Goal: Information Seeking & Learning: Find specific fact

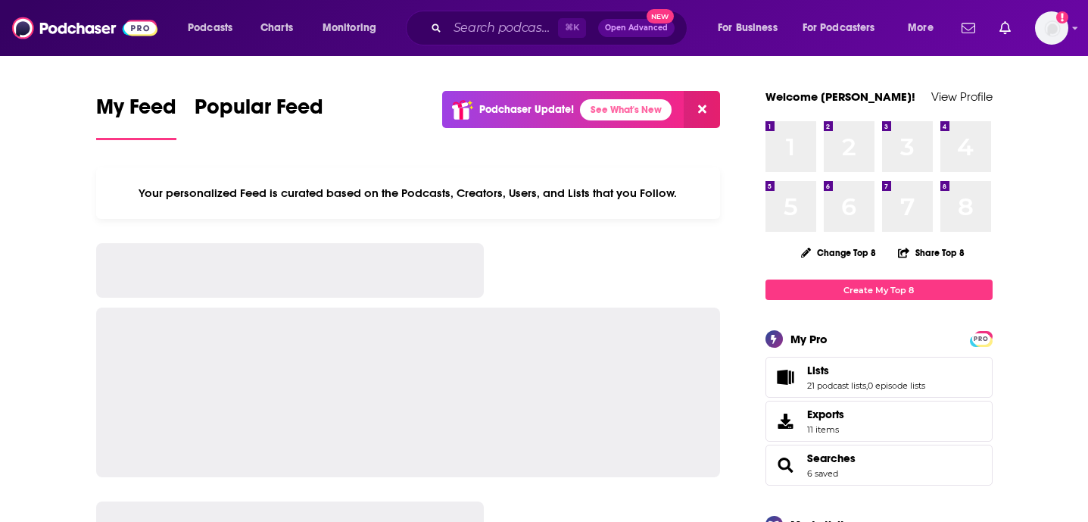
click at [514, 29] on input "Search podcasts, credits, & more..." at bounding box center [502, 28] width 111 height 24
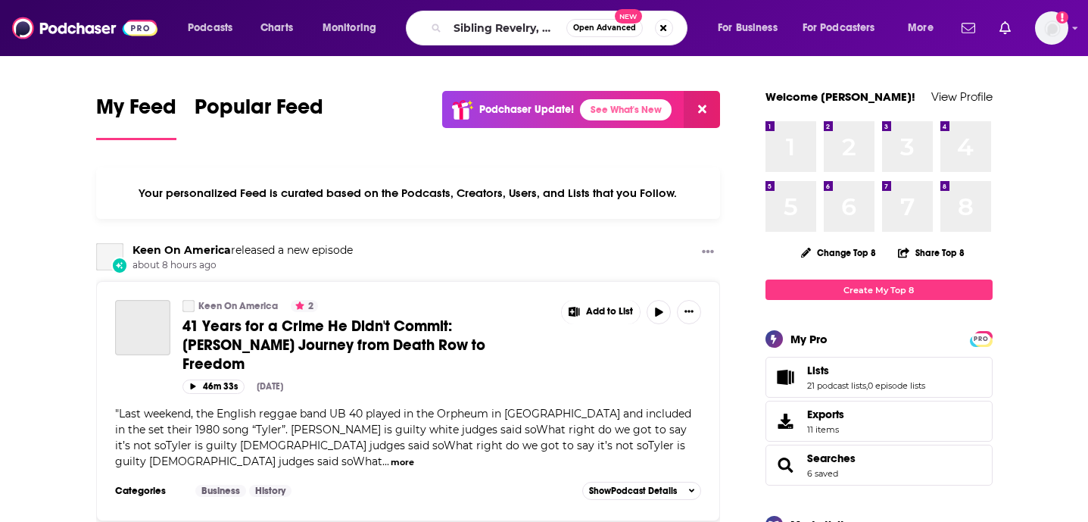
scroll to position [0, 81]
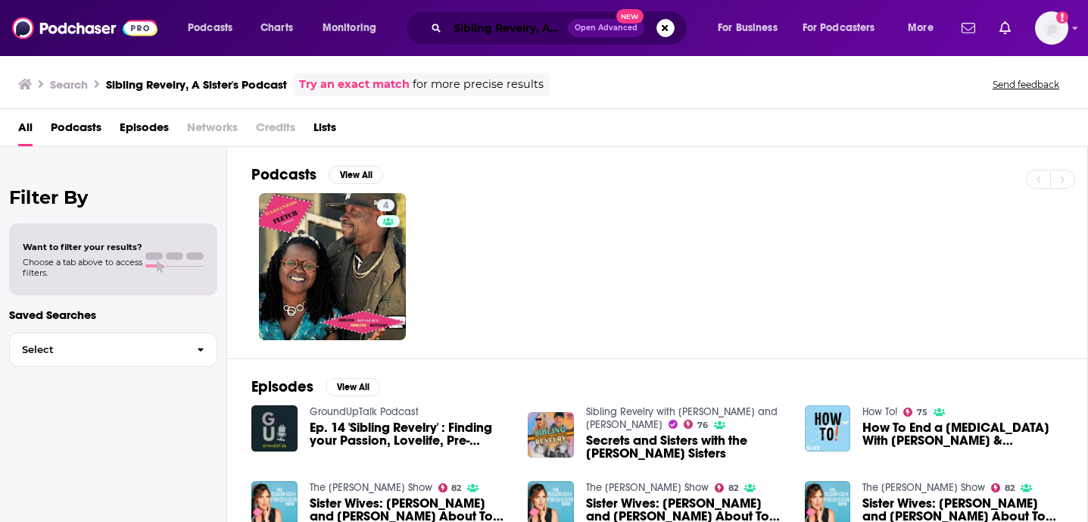
click at [507, 20] on input "Sibling Revelry, A Sister's Podcast" at bounding box center [507, 28] width 120 height 24
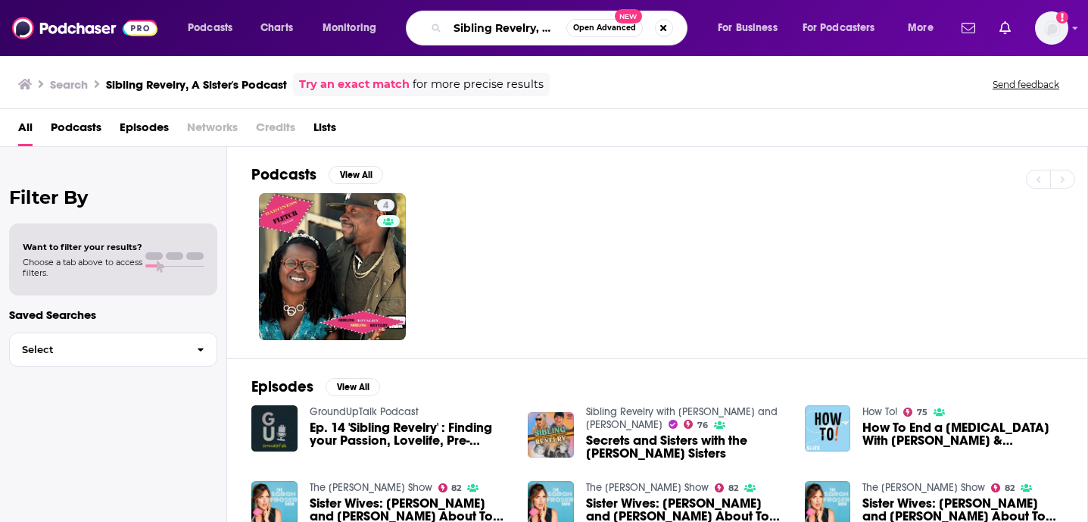
drag, startPoint x: 538, startPoint y: 27, endPoint x: 435, endPoint y: 27, distance: 103.7
click at [435, 27] on div "Sibling Revelry, A Sister's Podcast Open Advanced New" at bounding box center [547, 28] width 282 height 35
type input "A Sister's Podcast"
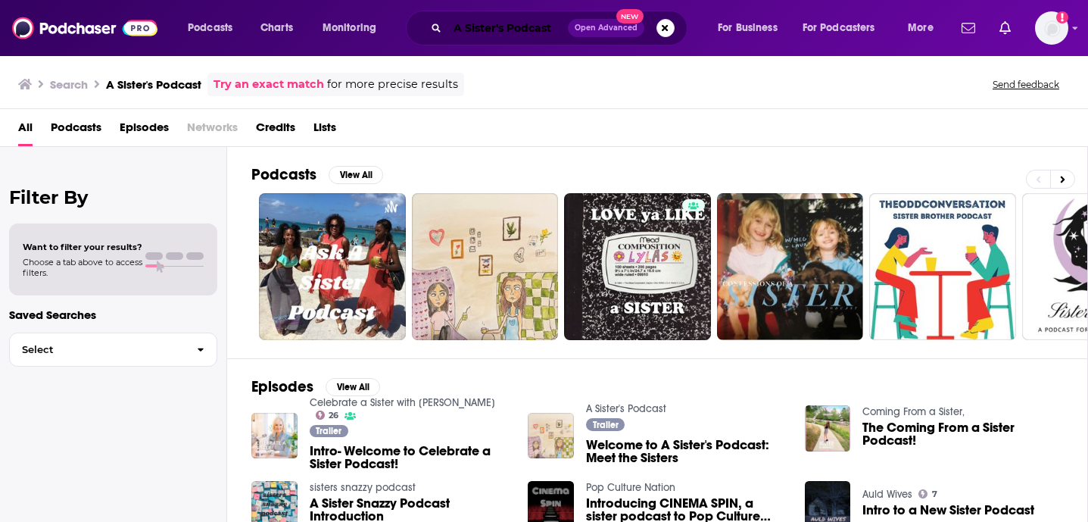
click at [474, 33] on input "A Sister's Podcast" at bounding box center [507, 28] width 120 height 24
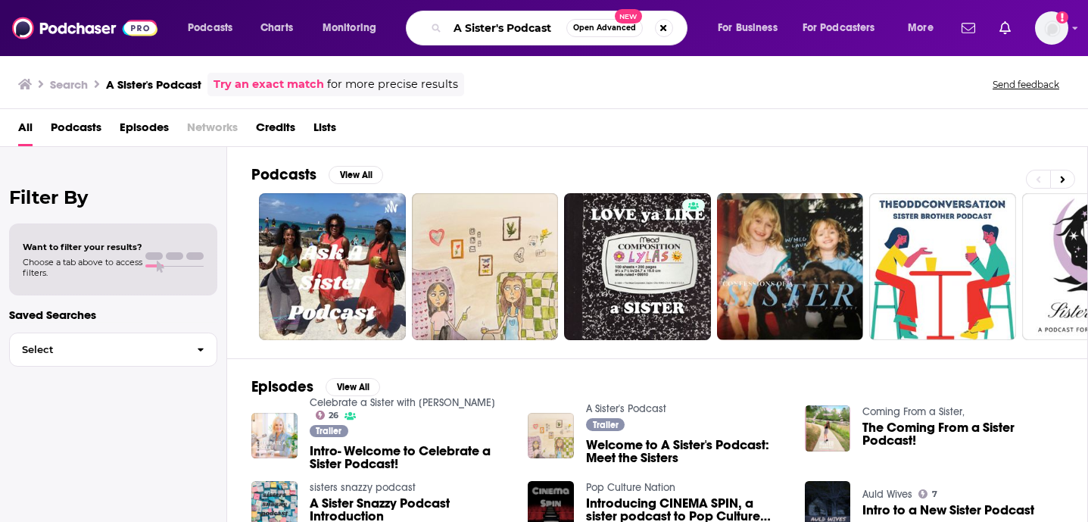
click at [474, 33] on input "A Sister's Podcast" at bounding box center [506, 28] width 119 height 24
click at [488, 33] on input "A Sister's Podcast" at bounding box center [506, 28] width 119 height 24
